Goal: Find specific page/section: Find specific page/section

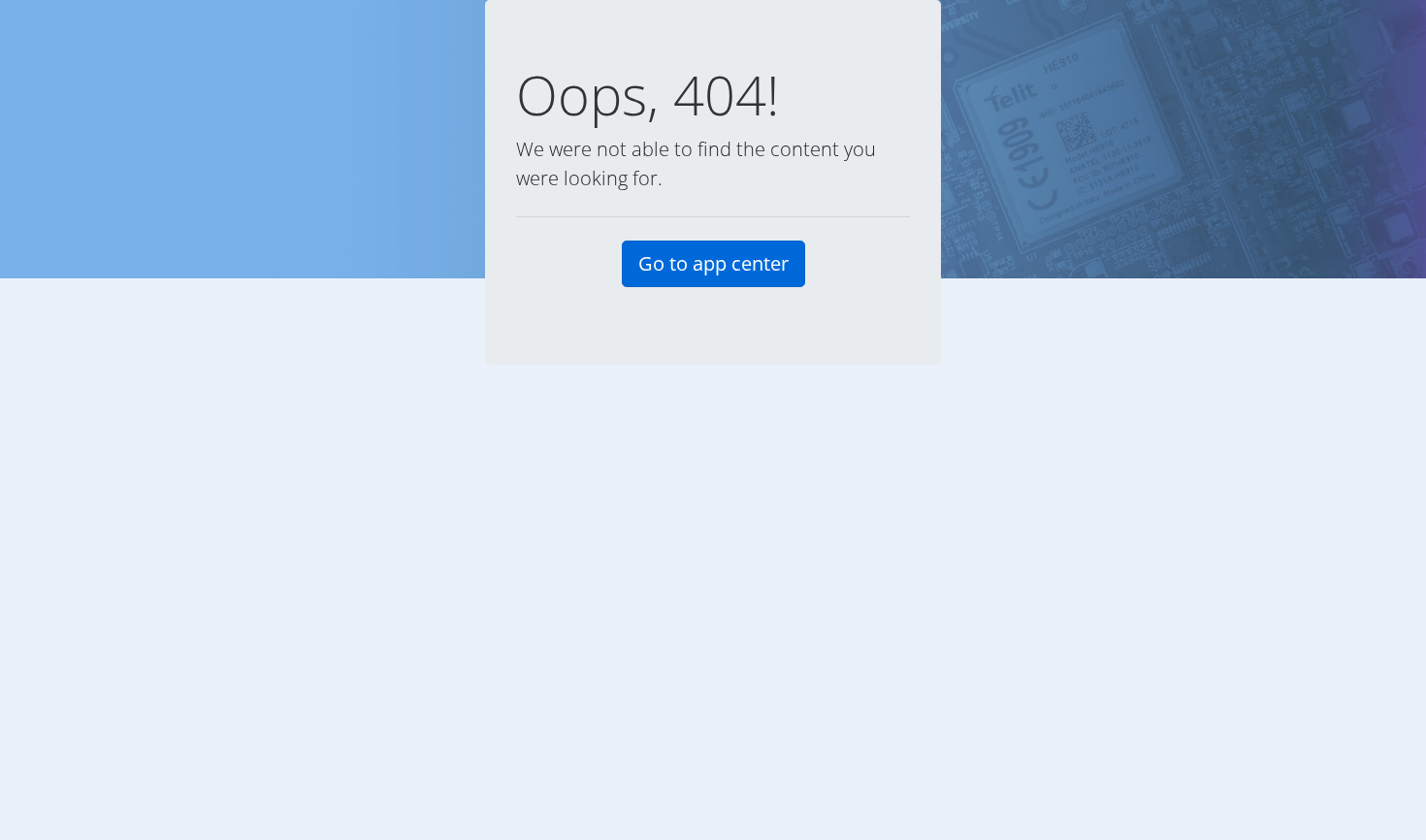
click at [724, 265] on link "Go to app center" at bounding box center [713, 263] width 183 height 46
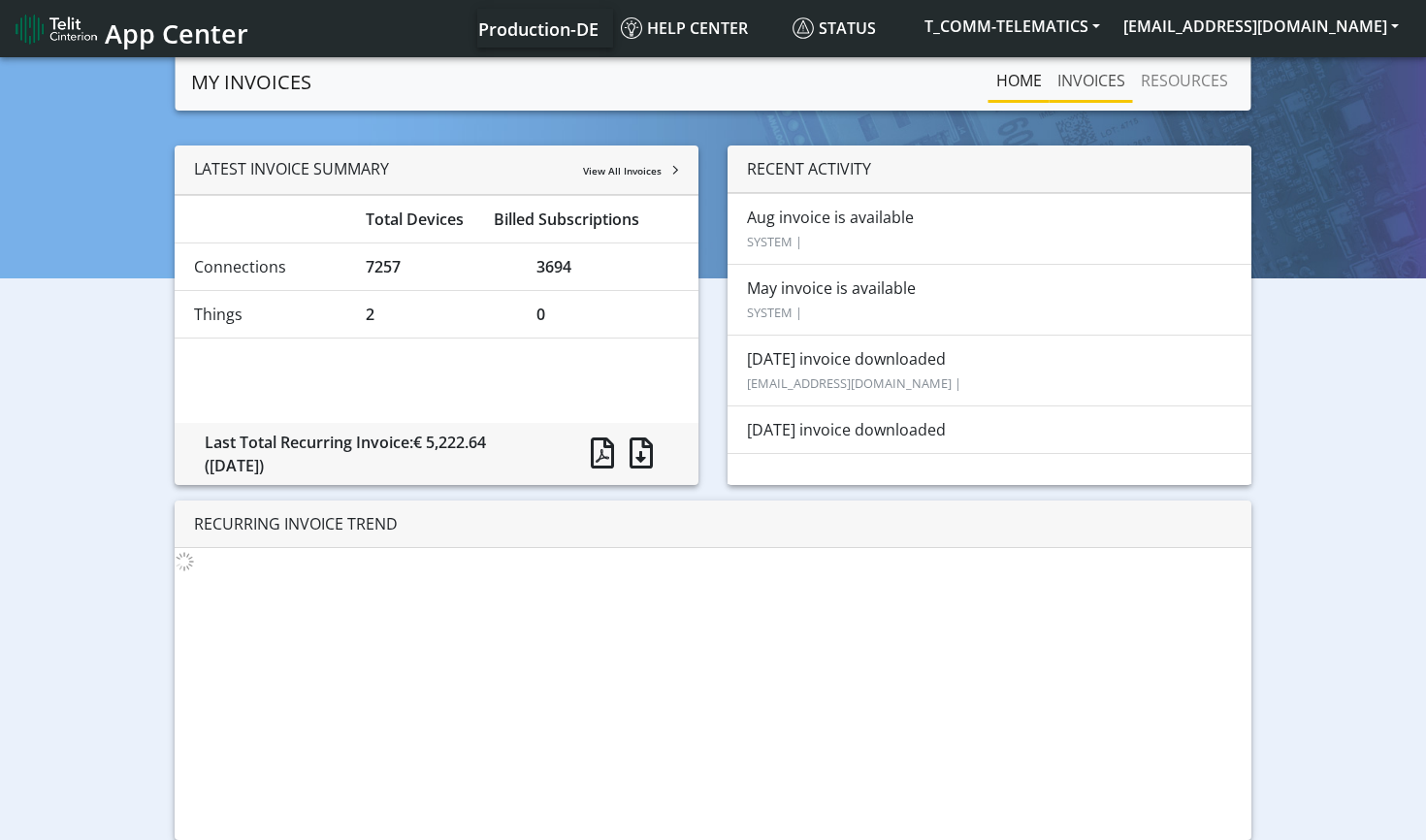
click at [1079, 86] on link "INVOICES" at bounding box center [1091, 80] width 84 height 38
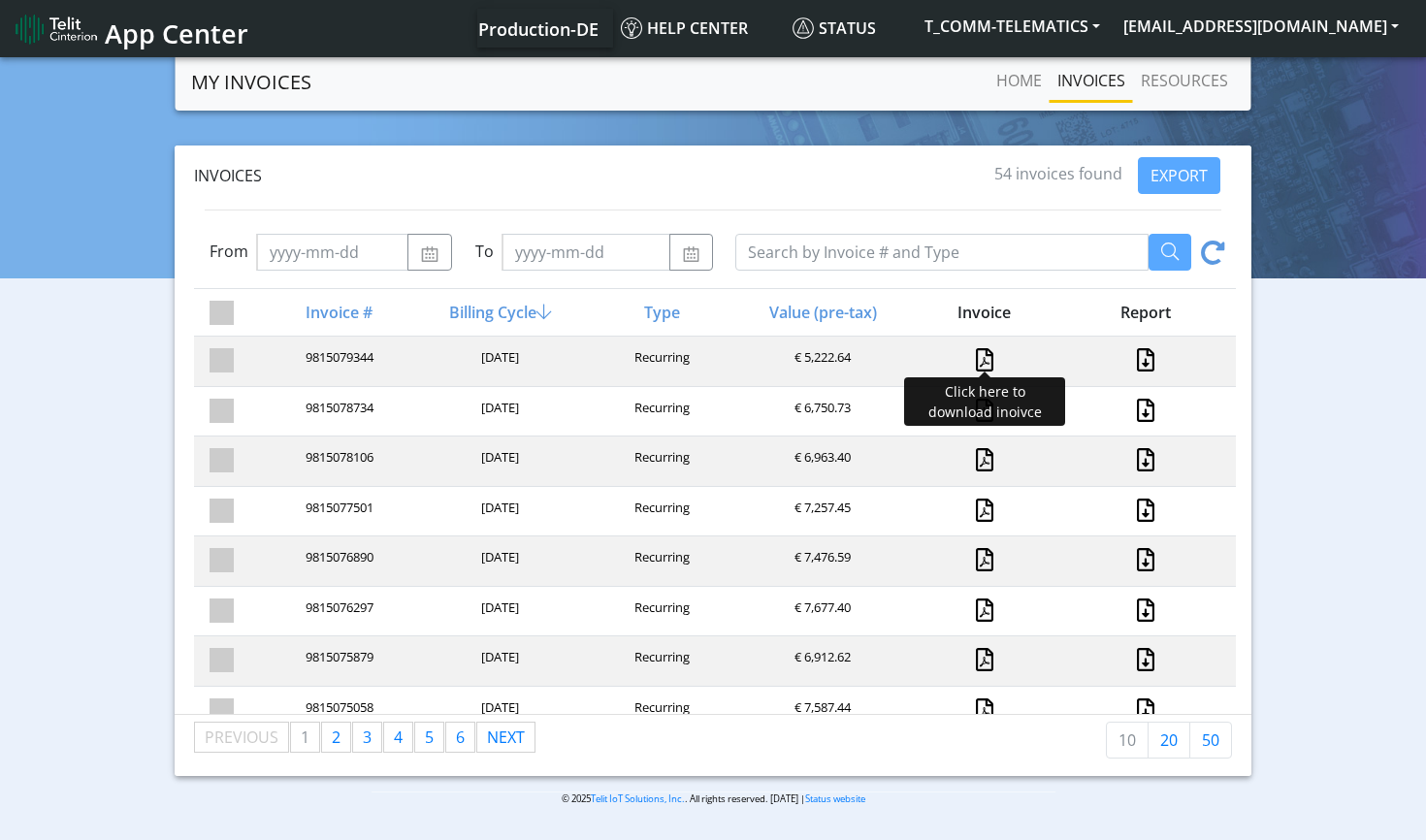
click at [979, 351] on link at bounding box center [985, 360] width 18 height 24
click at [983, 406] on link at bounding box center [985, 410] width 18 height 24
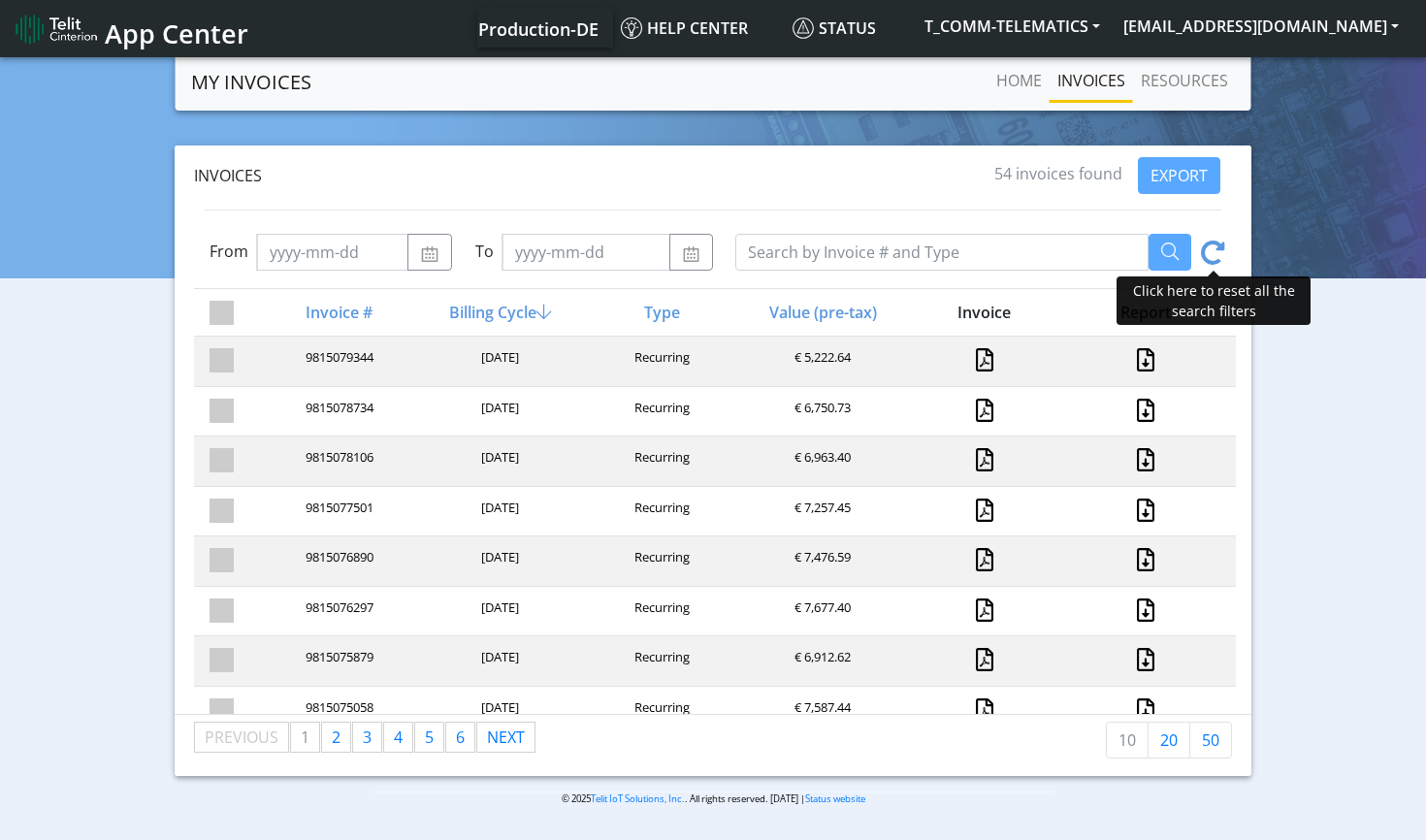
click at [1214, 246] on icon at bounding box center [1213, 255] width 25 height 30
click at [494, 181] on div "Invoices" at bounding box center [592, 175] width 804 height 24
click at [527, 160] on div "Invoices 54 invoices found EXPORT" at bounding box center [713, 175] width 1045 height 36
